Goal: Transaction & Acquisition: Download file/media

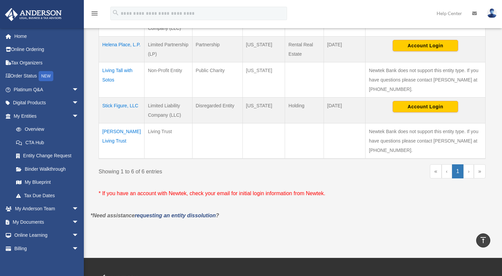
scroll to position [216, 0]
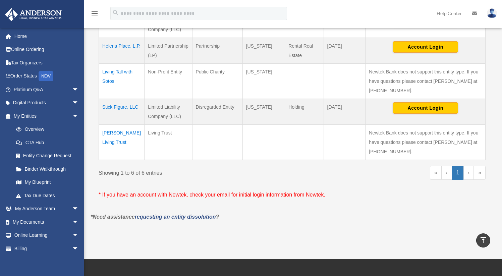
click at [469, 173] on link "›" at bounding box center [468, 173] width 10 height 14
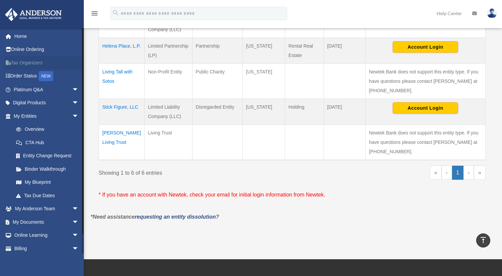
click at [28, 66] on link "Tax Organizers" at bounding box center [47, 62] width 84 height 13
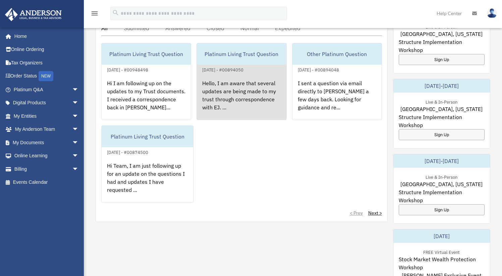
scroll to position [89, 0]
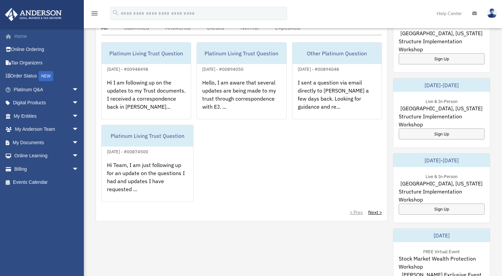
click at [27, 39] on link "Home" at bounding box center [47, 36] width 84 height 13
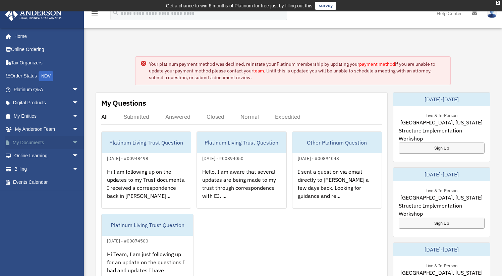
click at [39, 143] on link "My Documents arrow_drop_down" at bounding box center [47, 142] width 84 height 13
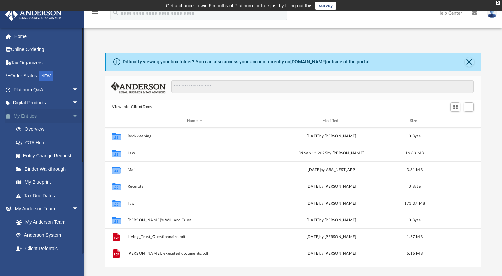
click at [52, 120] on link "My Entities arrow_drop_down" at bounding box center [47, 115] width 84 height 13
click at [55, 117] on link "My Entities arrow_drop_down" at bounding box center [47, 115] width 84 height 13
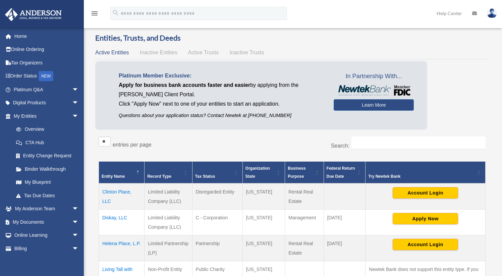
scroll to position [36, 0]
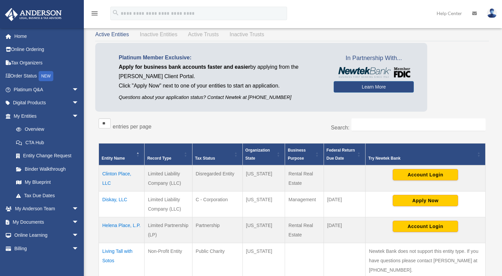
click at [117, 200] on td "Diskay, LLC" at bounding box center [122, 204] width 46 height 26
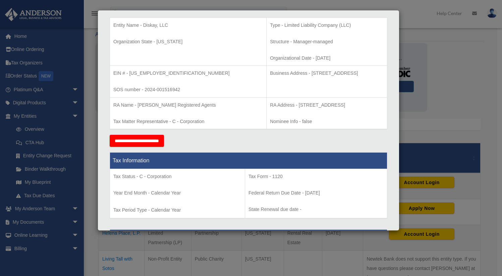
scroll to position [0, 0]
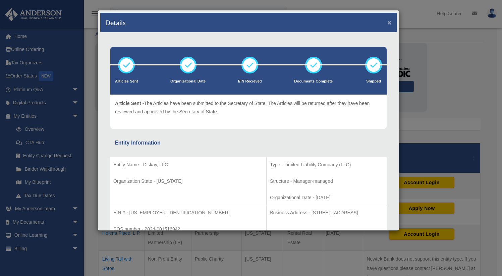
click at [387, 23] on button "×" at bounding box center [389, 22] width 4 height 7
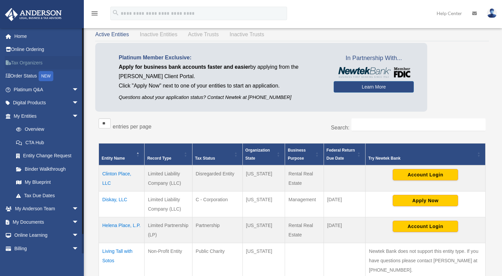
click at [19, 61] on link "Tax Organizers" at bounding box center [47, 62] width 84 height 13
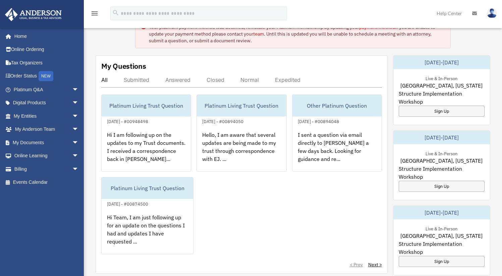
scroll to position [39, 0]
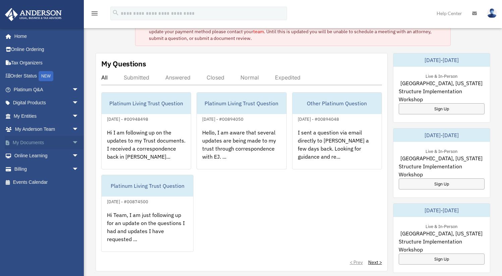
click at [21, 147] on link "My Documents arrow_drop_down" at bounding box center [47, 142] width 84 height 13
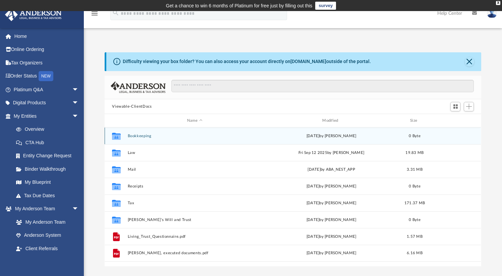
scroll to position [147, 371]
click at [227, 139] on div "Collaborated Folder Bookkeeping [DATE] by [PERSON_NAME] 0 Byte" at bounding box center [293, 136] width 376 height 17
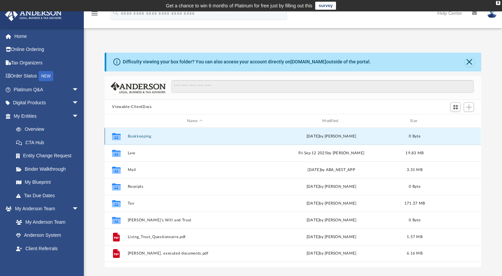
click at [227, 139] on div "Collaborated Folder Bookkeeping [DATE] by [PERSON_NAME] 0 Byte" at bounding box center [293, 136] width 376 height 17
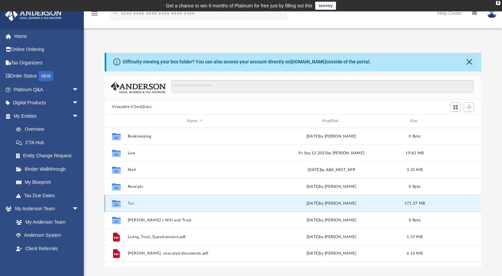
click at [167, 205] on button "Tax" at bounding box center [195, 203] width 134 height 4
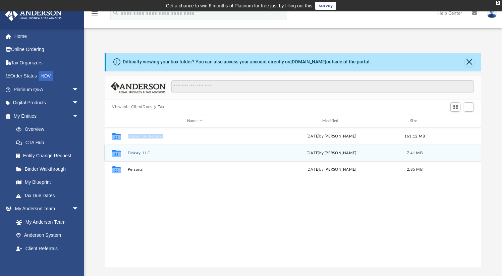
click at [219, 154] on button "Diskay, LLC" at bounding box center [195, 153] width 134 height 4
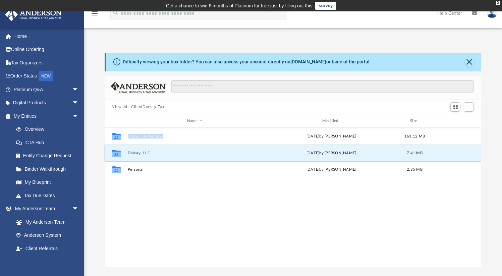
click at [219, 154] on button "Diskay, LLC" at bounding box center [195, 153] width 134 height 4
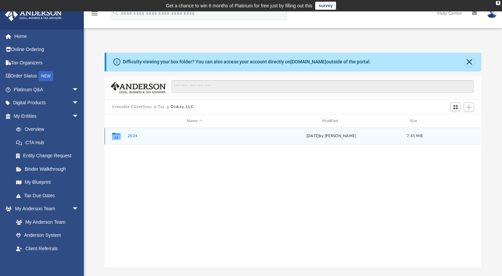
click at [118, 138] on icon "grid" at bounding box center [116, 136] width 9 height 7
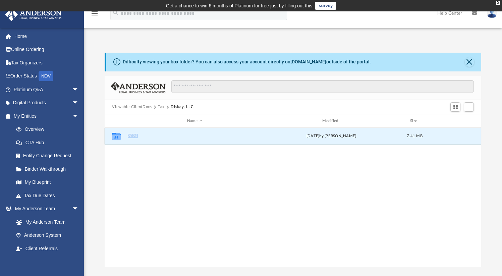
click at [118, 138] on icon "grid" at bounding box center [116, 136] width 9 height 7
click at [113, 138] on icon "grid" at bounding box center [116, 136] width 9 height 5
click at [294, 136] on div "[DATE] by [PERSON_NAME]" at bounding box center [332, 136] width 134 height 6
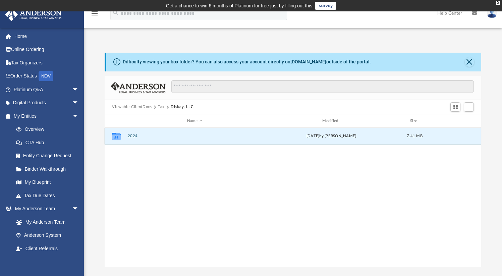
click at [413, 136] on span "7.41 MB" at bounding box center [415, 136] width 16 height 4
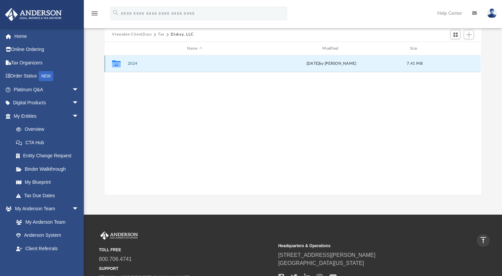
scroll to position [0, 0]
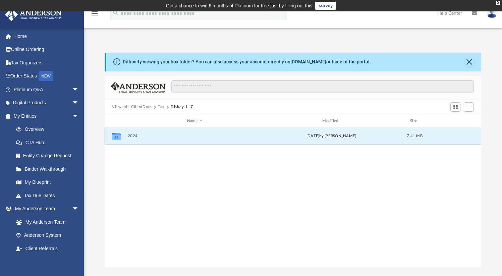
click at [117, 137] on icon "grid" at bounding box center [116, 136] width 9 height 5
click at [273, 105] on div "Viewable-ClientDocs Tax Diskay, LLC" at bounding box center [293, 107] width 376 height 15
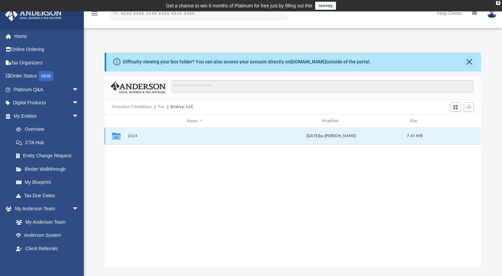
click at [136, 136] on button "2024" at bounding box center [195, 136] width 134 height 4
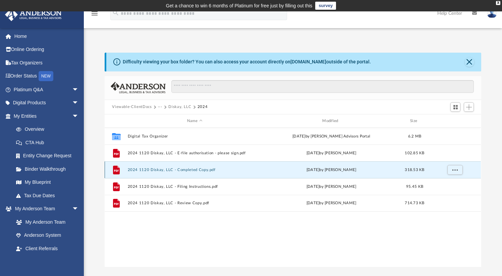
click at [207, 172] on button "2024 1120 Diskay, LLC - Completed Copy.pdf" at bounding box center [195, 170] width 134 height 4
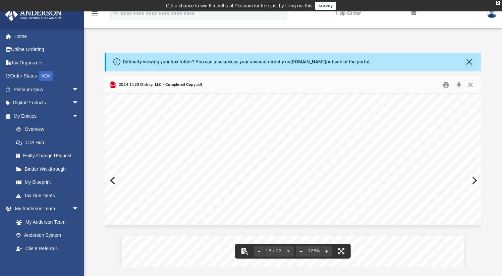
scroll to position [8593, 0]
click at [448, 85] on button "Print" at bounding box center [445, 84] width 13 height 10
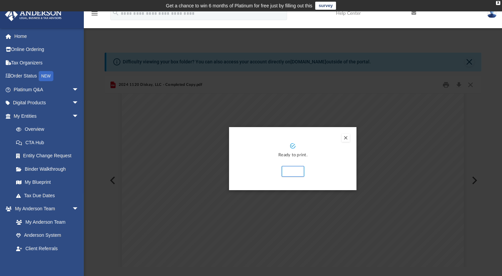
click at [346, 139] on button "Preview" at bounding box center [346, 138] width 8 height 8
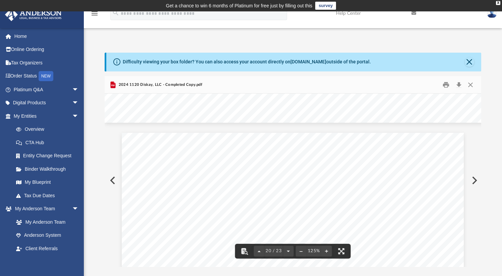
scroll to position [8354, 0]
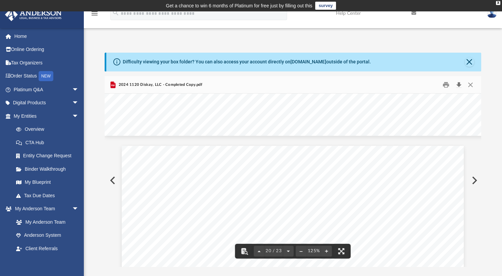
click at [459, 86] on button "Download" at bounding box center [459, 84] width 12 height 10
